Goal: Find specific page/section: Find specific page/section

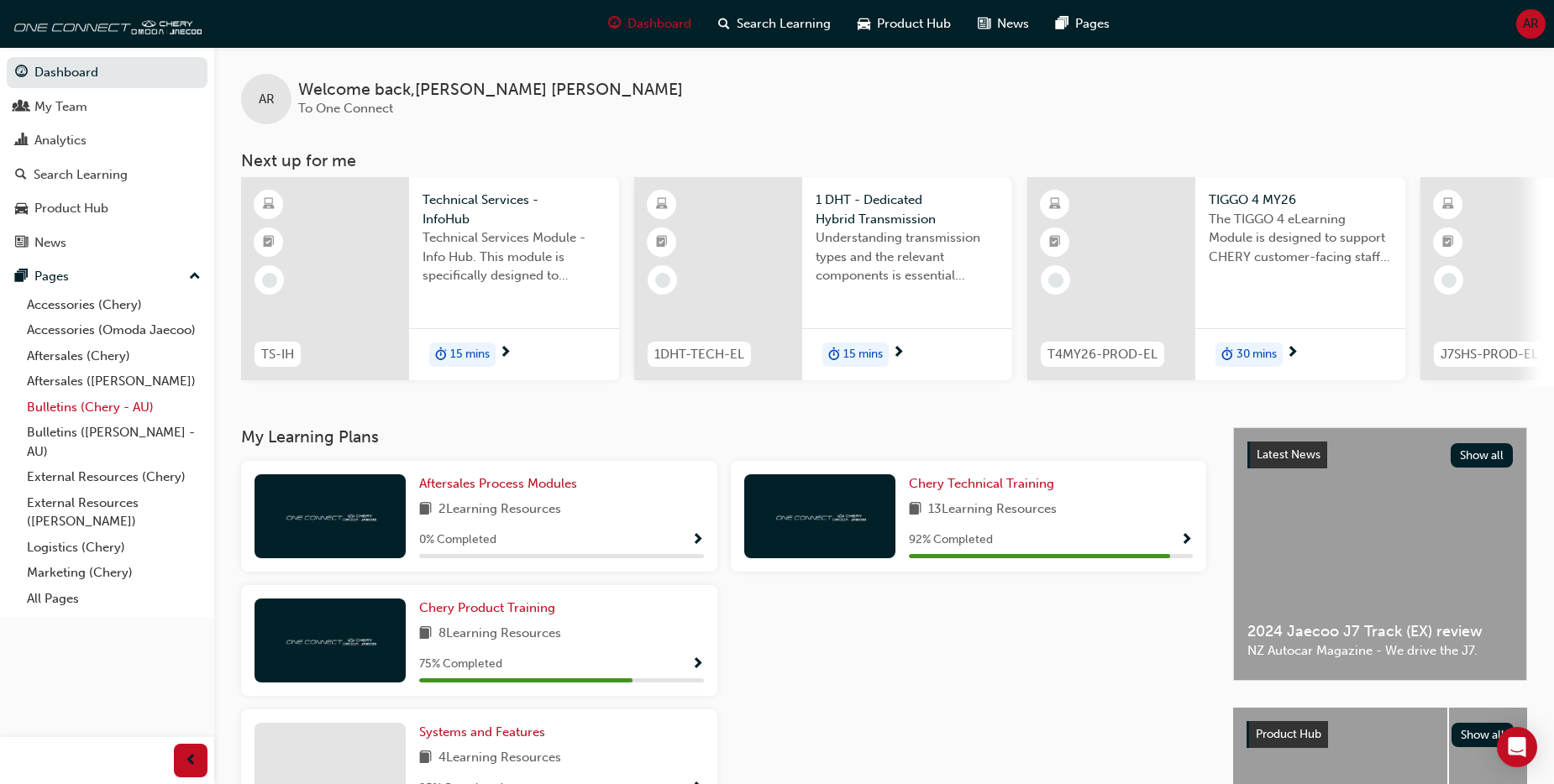
click at [130, 406] on link "Bulletins (Chery - AU)" at bounding box center [114, 408] width 187 height 26
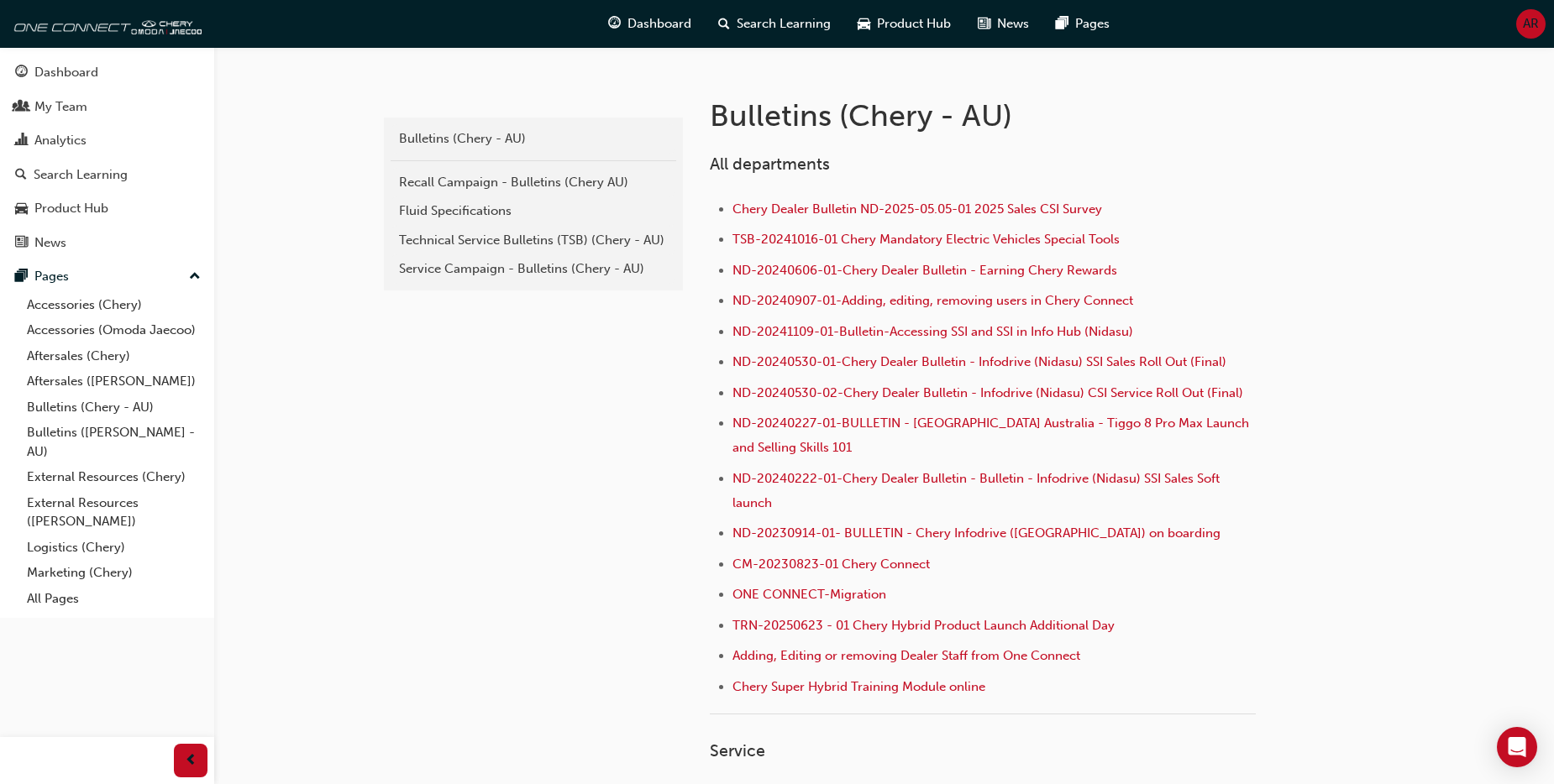
scroll to position [335, 0]
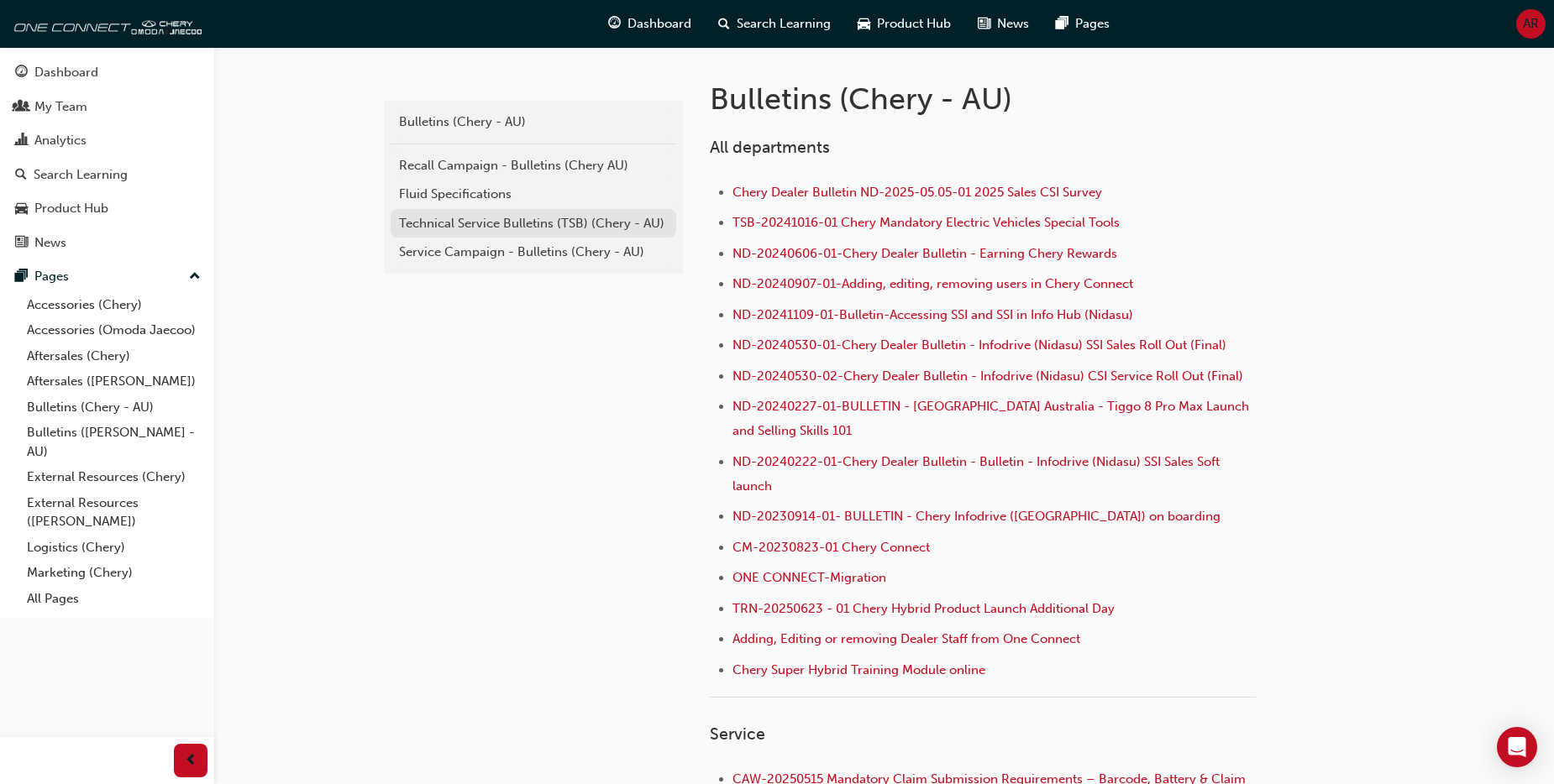
click at [565, 232] on link "Technical Service Bulletins (TSB) (Chery - AU)" at bounding box center [533, 223] width 286 height 29
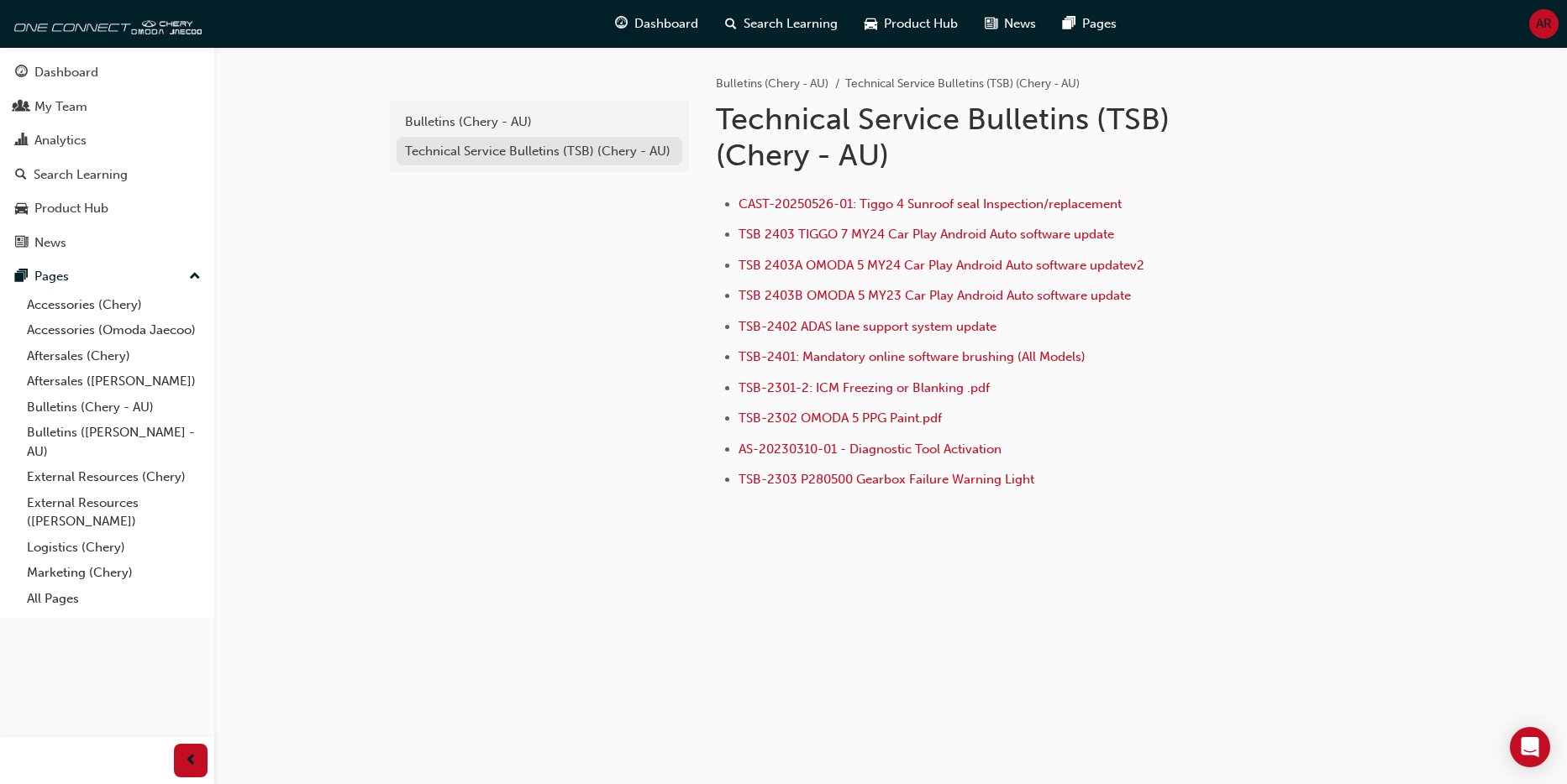
click at [559, 154] on div "Technical Service Bulletins (TSB) (Chery - AU)" at bounding box center [540, 152] width 269 height 20
click at [498, 124] on div "Bulletins (Chery - AU)" at bounding box center [540, 122] width 269 height 20
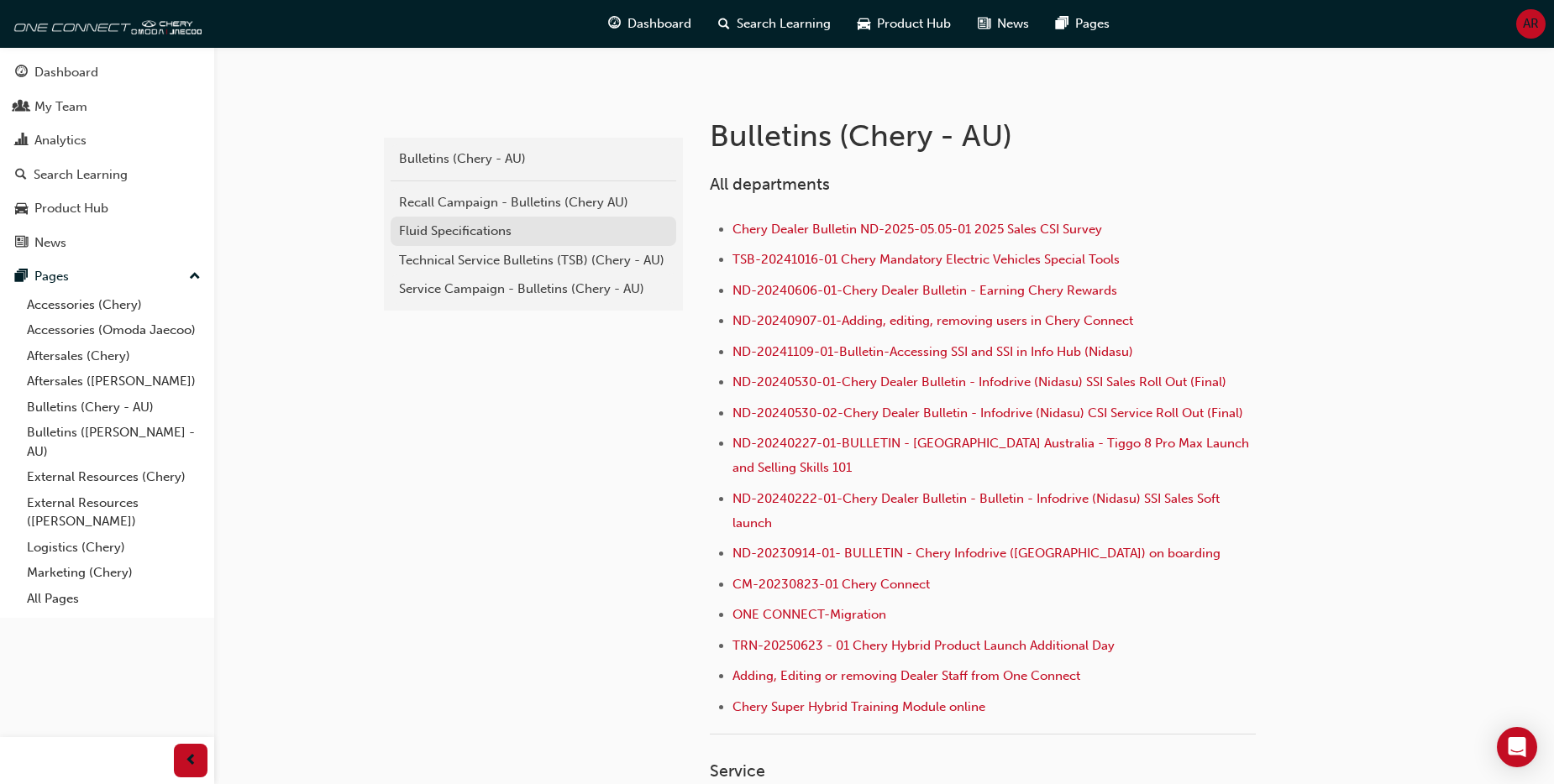
scroll to position [252, 0]
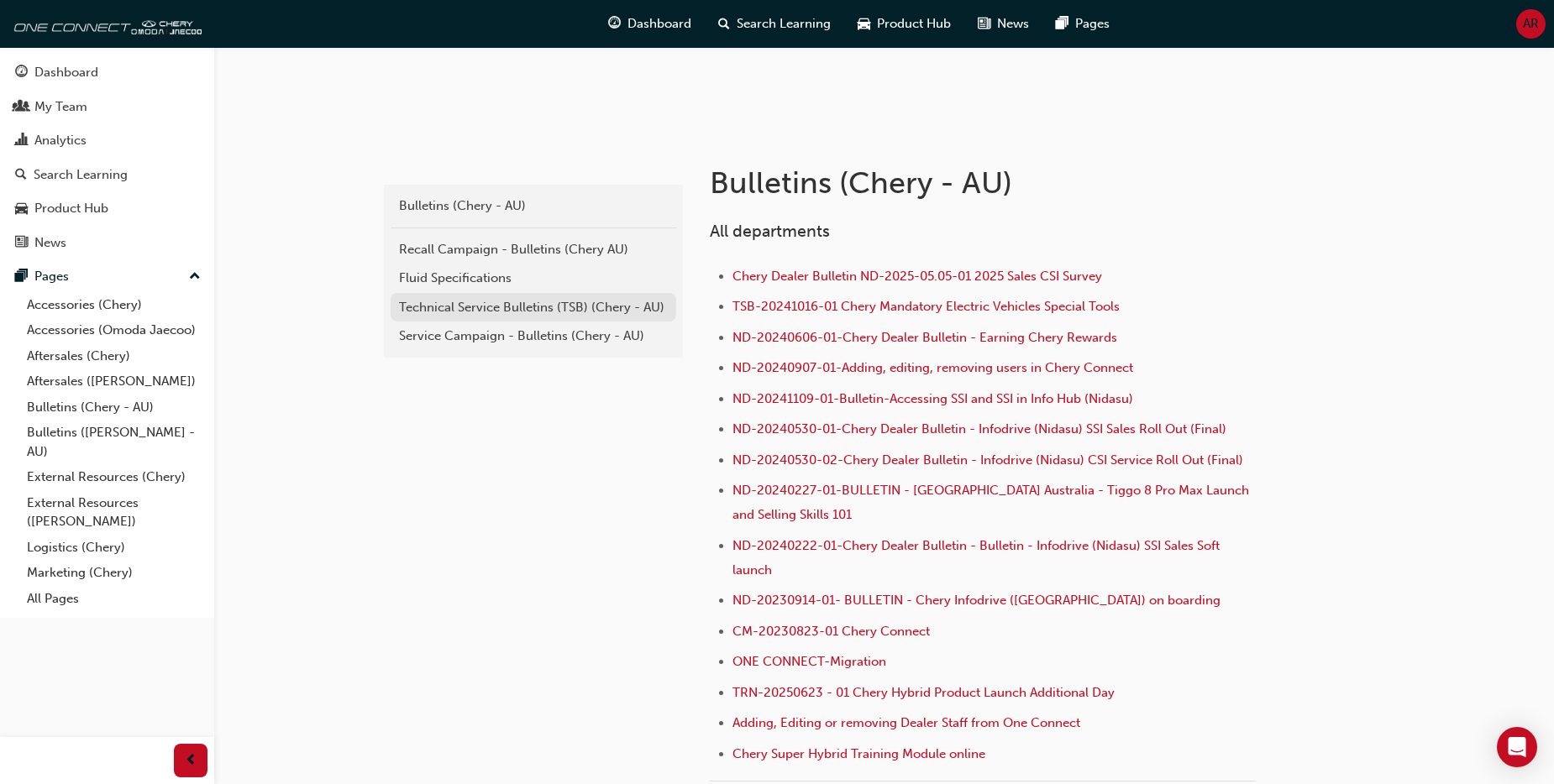
click at [562, 304] on div "Technical Service Bulletins (TSB) (Chery - AU)" at bounding box center [534, 308] width 269 height 20
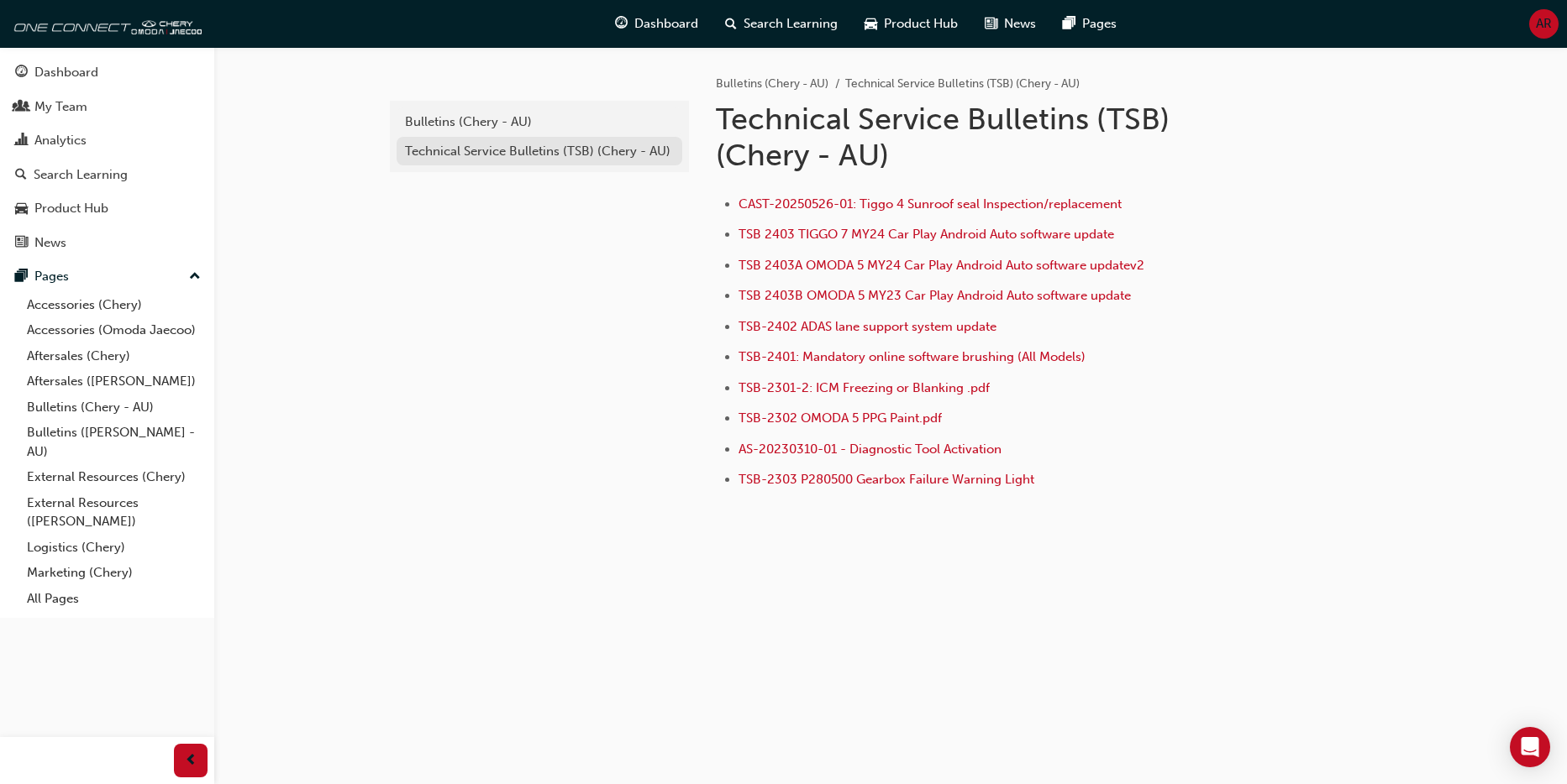
click at [475, 148] on div "Technical Service Bulletins (TSB) (Chery - AU)" at bounding box center [540, 152] width 269 height 20
click at [136, 405] on link "Bulletins (Chery - AU)" at bounding box center [114, 408] width 187 height 26
